Goal: Information Seeking & Learning: Learn about a topic

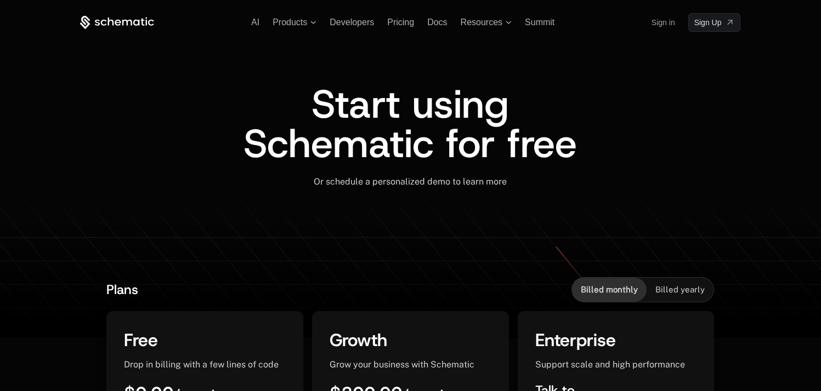
click at [649, 25] on div "AI Products Developers Pricing Docs Resources Summit Sign in Sign Up" at bounding box center [410, 22] width 660 height 19
click at [655, 25] on link "Sign in" at bounding box center [663, 23] width 24 height 18
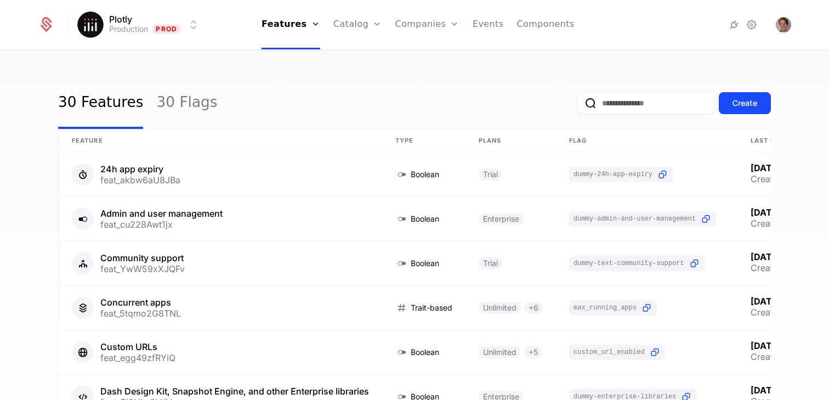
click at [358, 55] on link "Plans" at bounding box center [374, 53] width 56 height 9
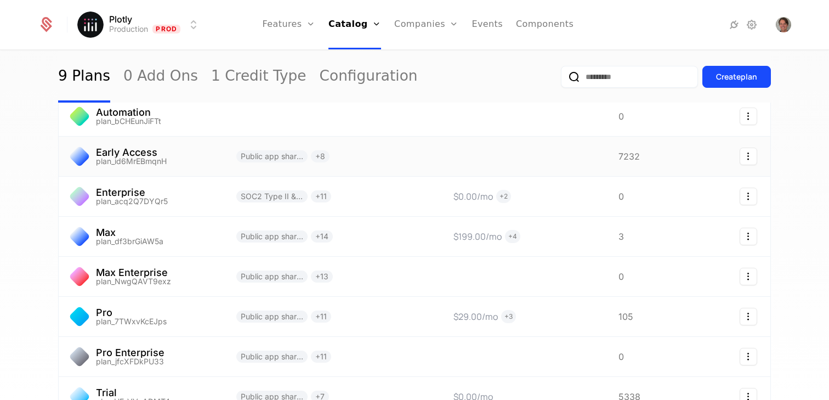
scroll to position [57, 0]
